Goal: Transaction & Acquisition: Purchase product/service

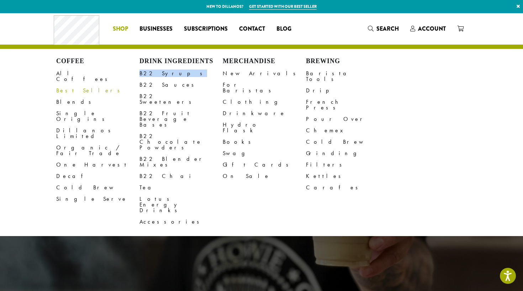
click at [72, 85] on link "Best Sellers" at bounding box center [97, 90] width 83 height 11
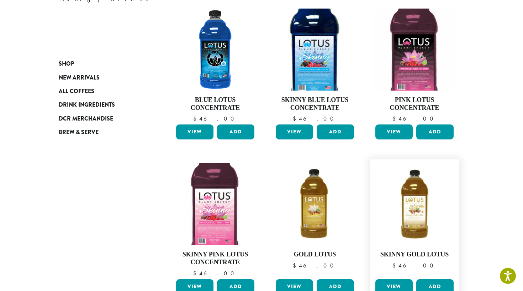
scroll to position [112, 0]
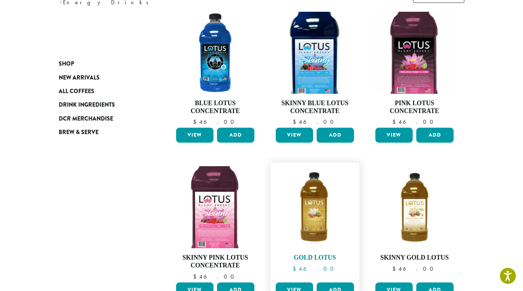
click at [336, 208] on img at bounding box center [315, 207] width 82 height 82
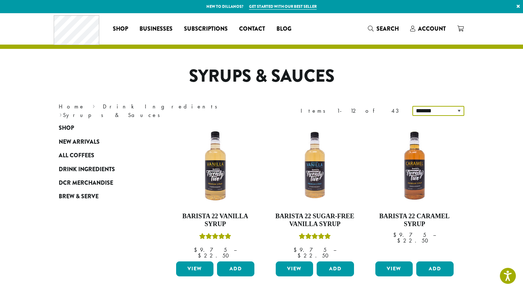
select select "*********"
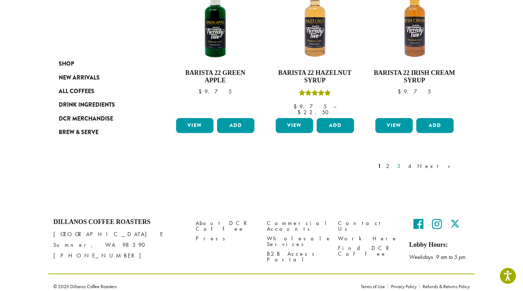
scroll to position [649, 0]
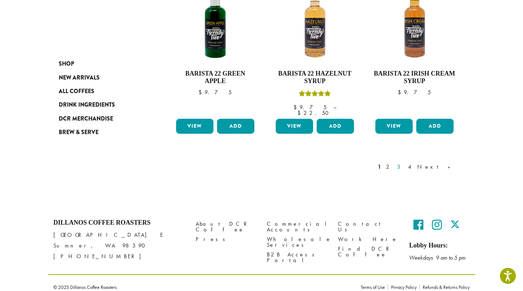
click at [405, 162] on link "3" at bounding box center [400, 166] width 9 height 9
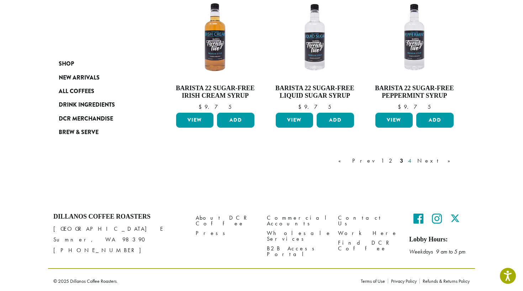
scroll to position [605, 0]
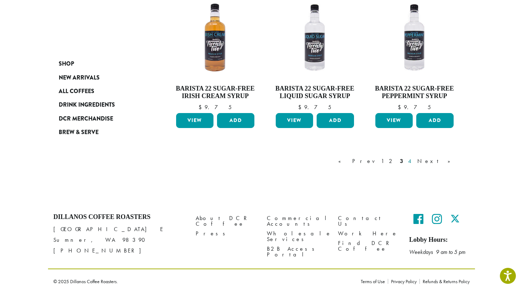
click at [414, 157] on link "4" at bounding box center [410, 161] width 7 height 9
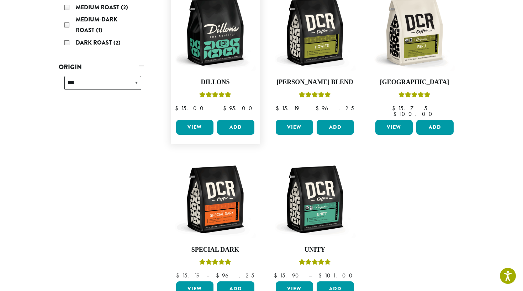
scroll to position [131, 0]
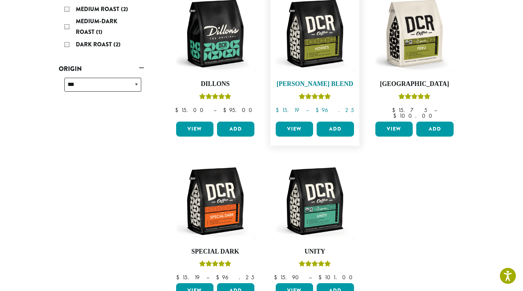
click at [334, 66] on img at bounding box center [315, 34] width 82 height 82
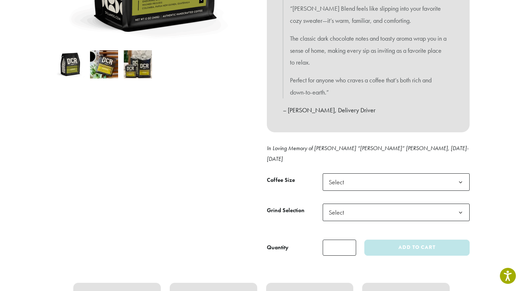
scroll to position [215, 0]
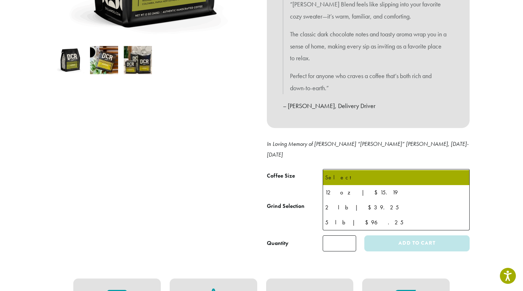
click at [336, 171] on span "Select" at bounding box center [338, 178] width 25 height 14
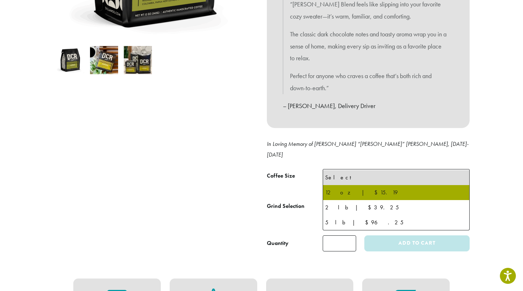
select select "*********"
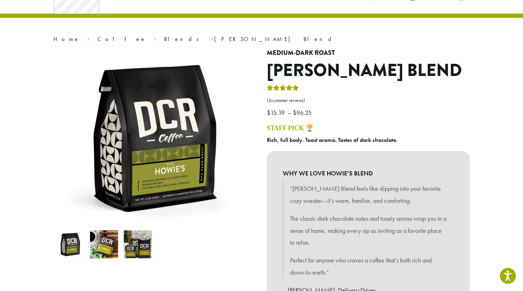
scroll to position [52, 0]
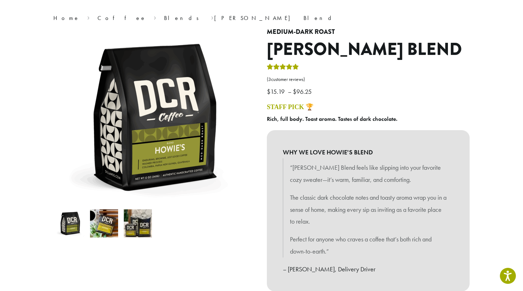
click at [139, 230] on img at bounding box center [138, 223] width 28 height 28
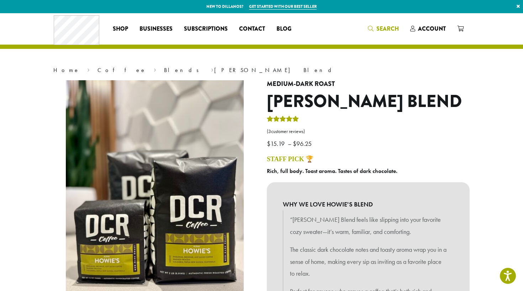
scroll to position [0, 0]
click at [369, 26] on icon "Search" at bounding box center [371, 29] width 6 height 6
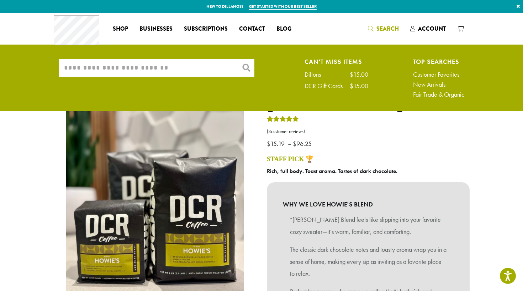
click at [215, 65] on input "What are you searching for?" at bounding box center [157, 68] width 196 height 18
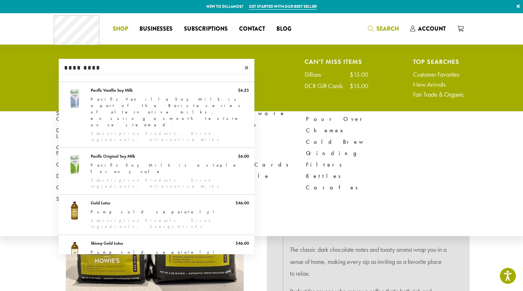
type input "*********"
click at [122, 27] on li "Coffee All Coffees Best Sellers Blends Single Origins Dillanos Limited Organic …" at bounding box center [120, 28] width 27 height 11
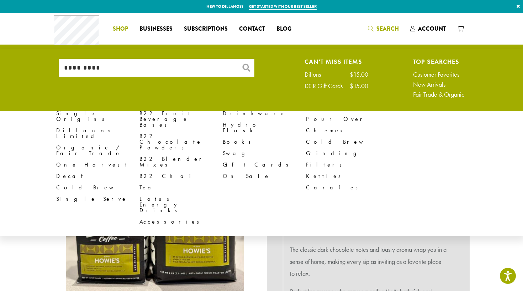
click at [122, 25] on span "Shop" at bounding box center [120, 29] width 15 height 9
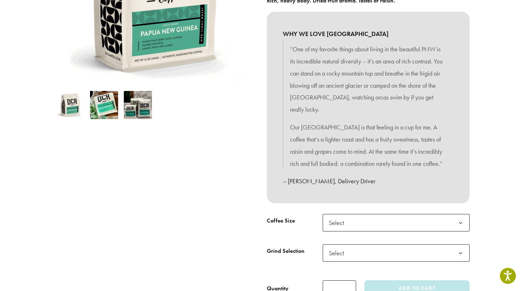
scroll to position [173, 0]
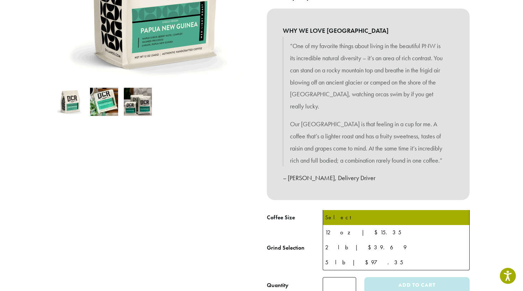
click at [368, 210] on span "Select" at bounding box center [396, 218] width 147 height 17
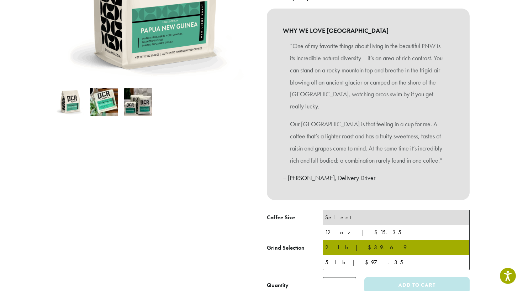
select select "**********"
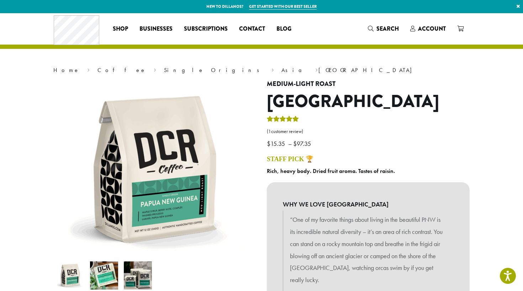
scroll to position [0, 0]
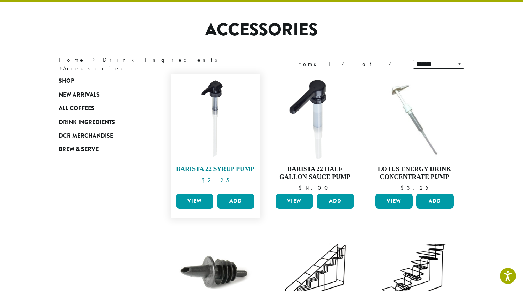
scroll to position [16, 0]
